Goal: Find specific page/section: Find specific page/section

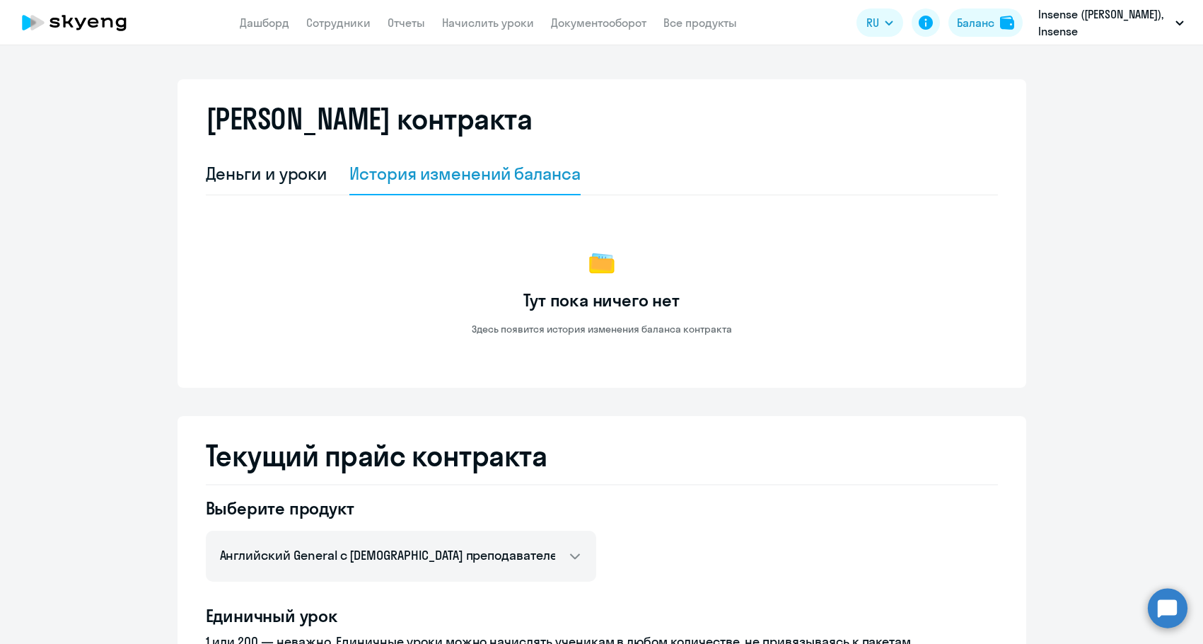
select select "english_adult_not_native_speaker"
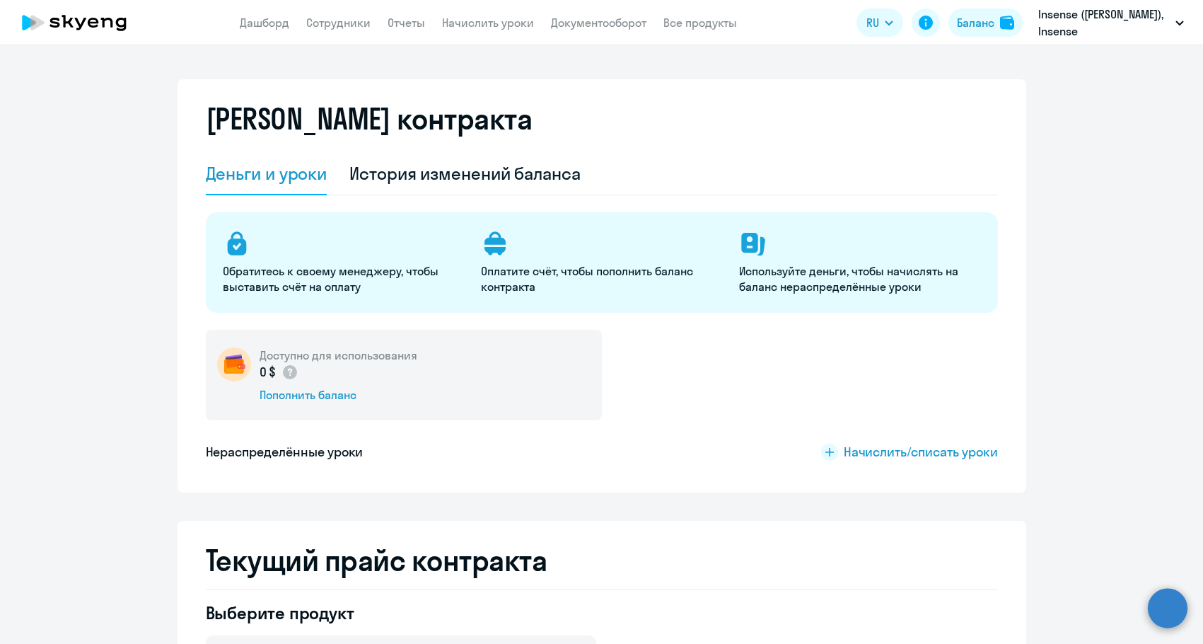
select select "english_adult_not_native_speaker"
click at [477, 159] on div "История изменений баланса" at bounding box center [464, 174] width 231 height 42
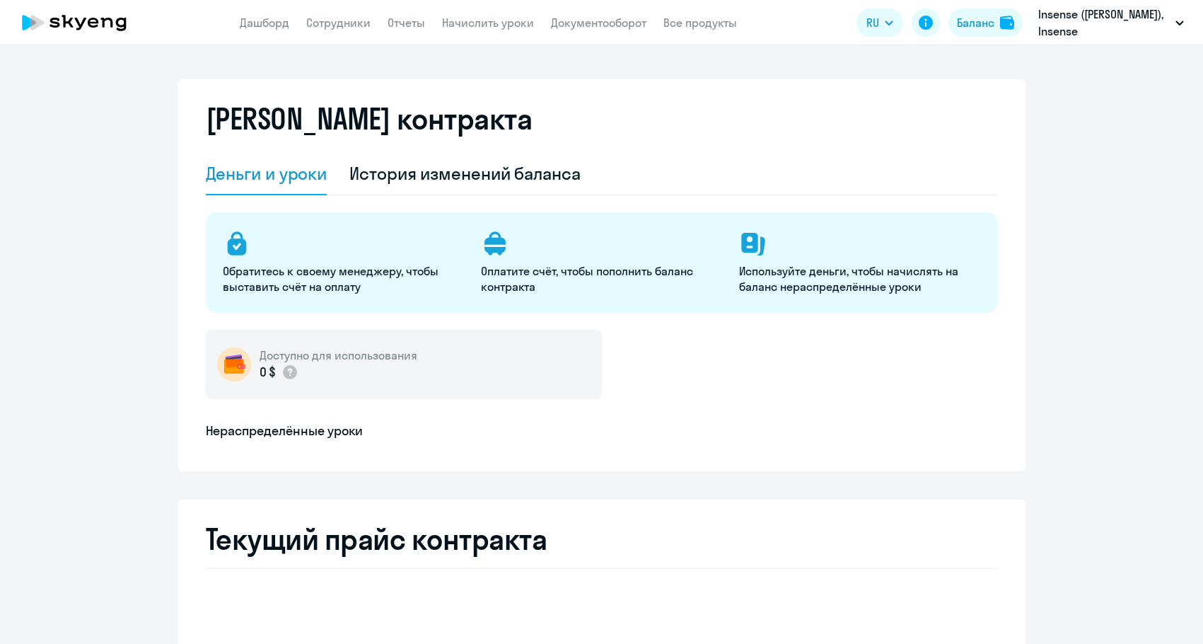
select select "english_adult_not_native_speaker"
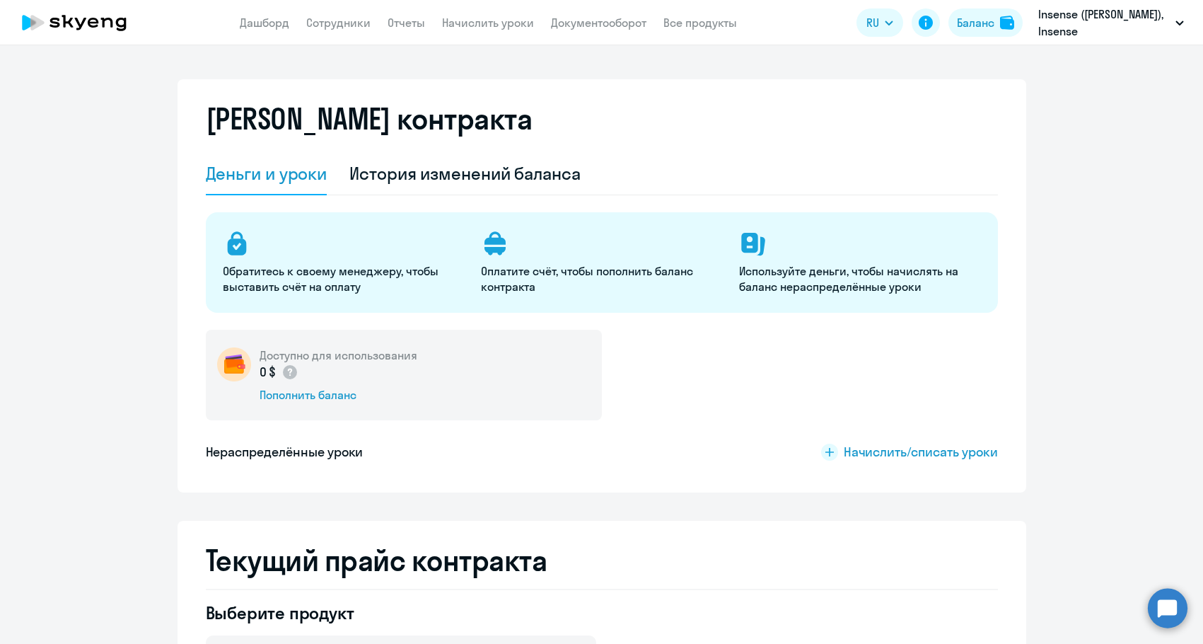
click at [463, 151] on div "[PERSON_NAME] контракта" at bounding box center [602, 127] width 792 height 51
click at [458, 166] on div "История изменений баланса" at bounding box center [464, 173] width 231 height 23
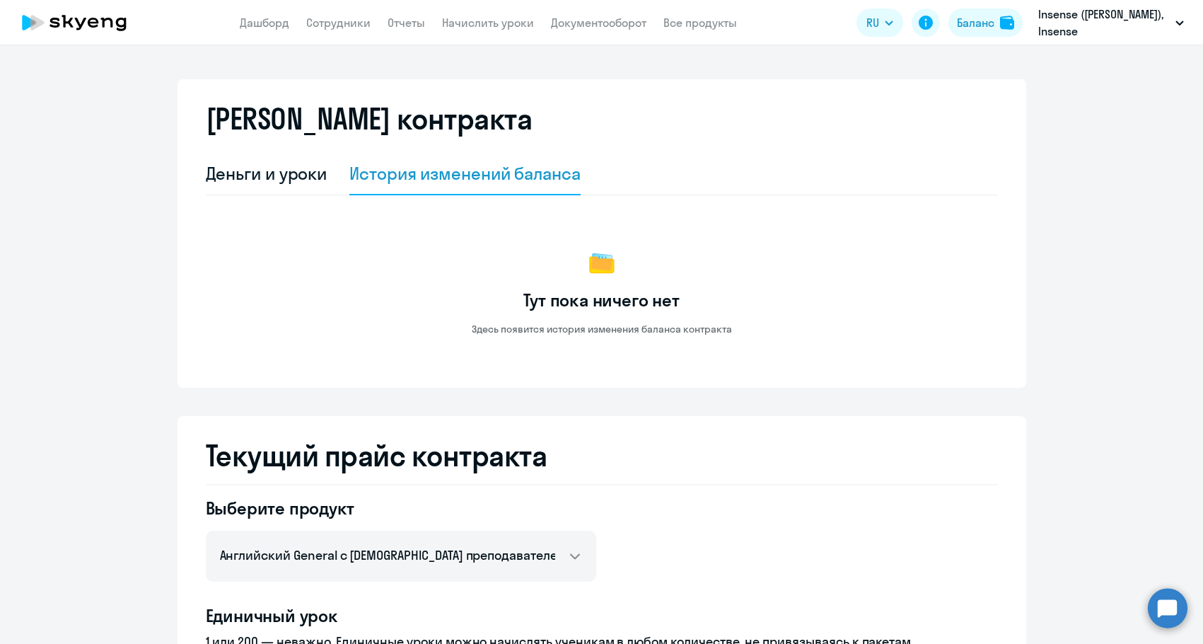
click at [585, 43] on app-header "Дашборд Сотрудники Отчеты Начислить уроки Документооборот Все продукты Дашборд …" at bounding box center [601, 22] width 1203 height 45
click at [588, 32] on app-header "Дашборд Сотрудники Отчеты Начислить уроки Документооборот Все продукты Дашборд …" at bounding box center [601, 22] width 1203 height 45
click at [588, 23] on link "Документооборот" at bounding box center [598, 23] width 95 height 14
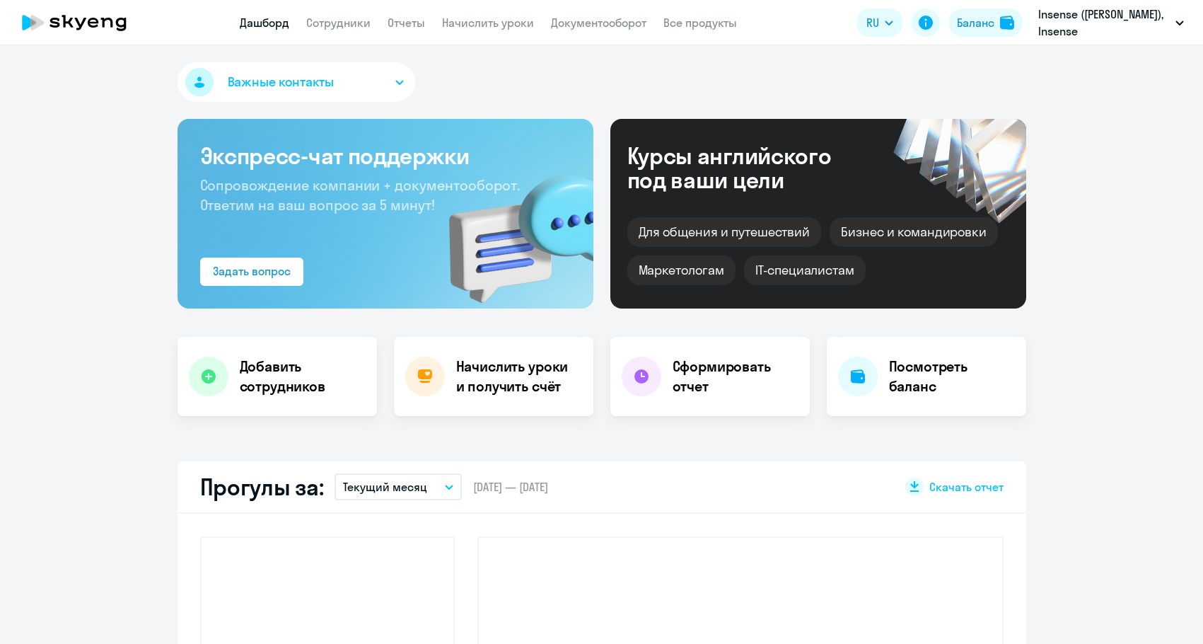
select select "30"
click at [620, 15] on app-menu-item-link "Документооборот" at bounding box center [598, 23] width 95 height 18
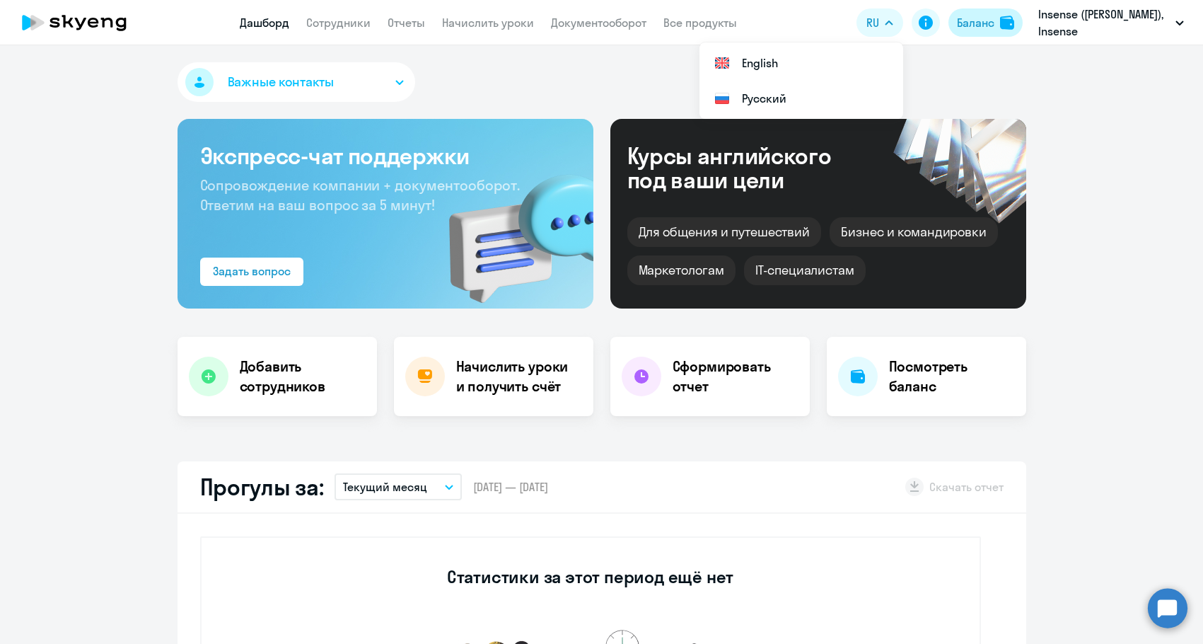
click at [1011, 27] on img at bounding box center [1007, 23] width 14 height 14
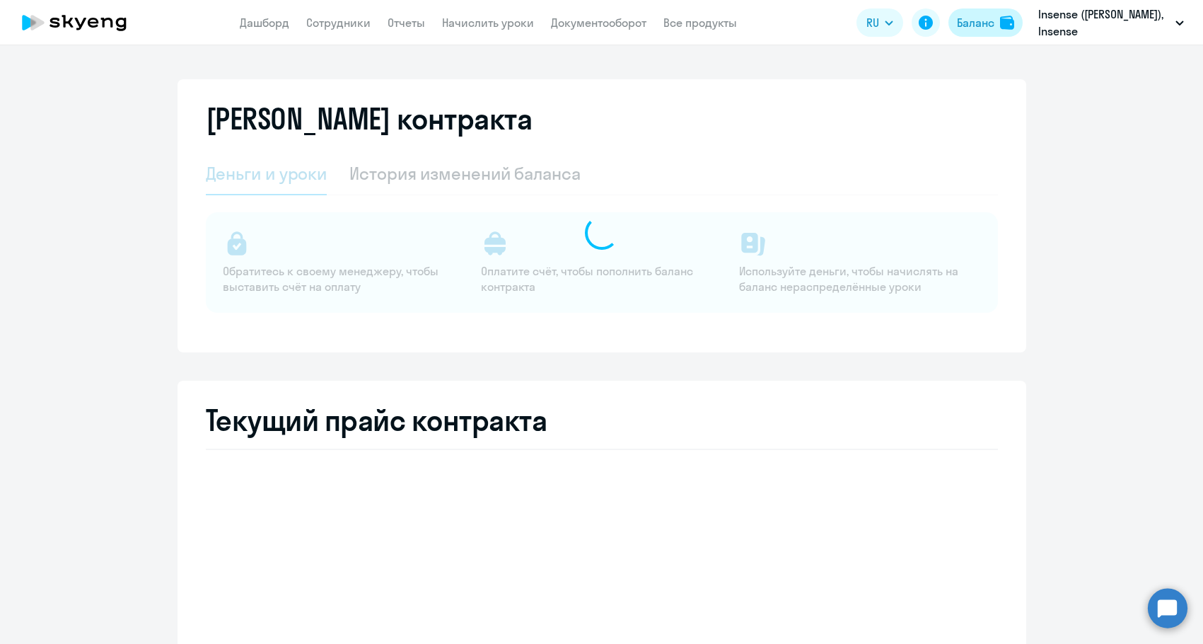
select select "english_adult_not_native_speaker"
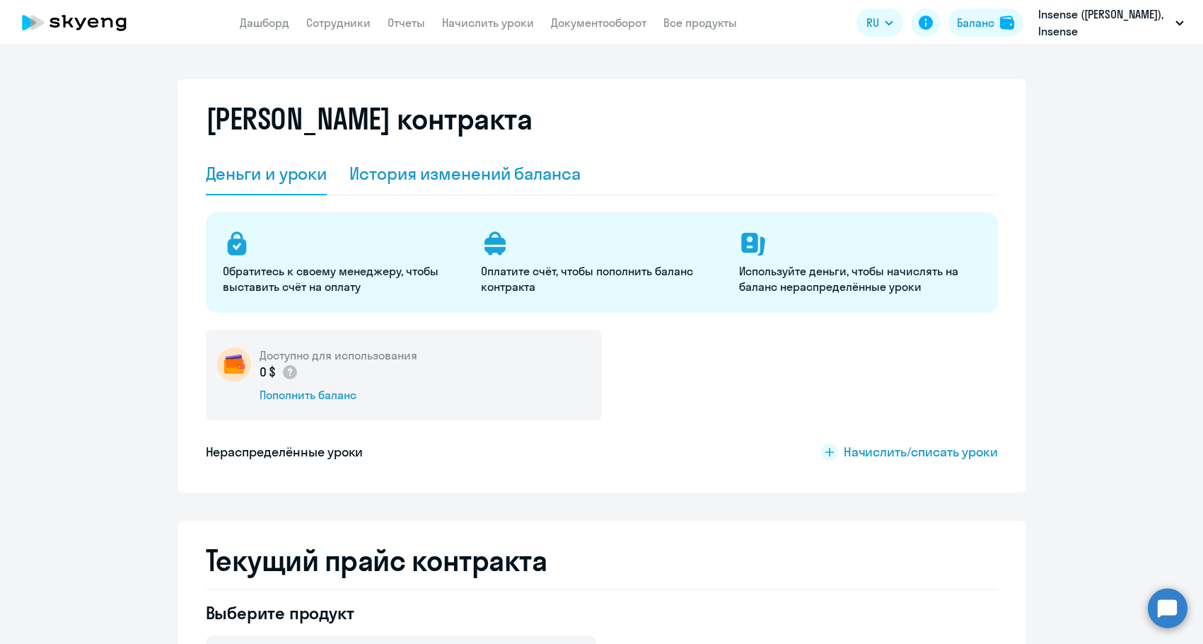
click at [412, 182] on div "История изменений баланса" at bounding box center [464, 173] width 231 height 23
